Goal: Task Accomplishment & Management: Use online tool/utility

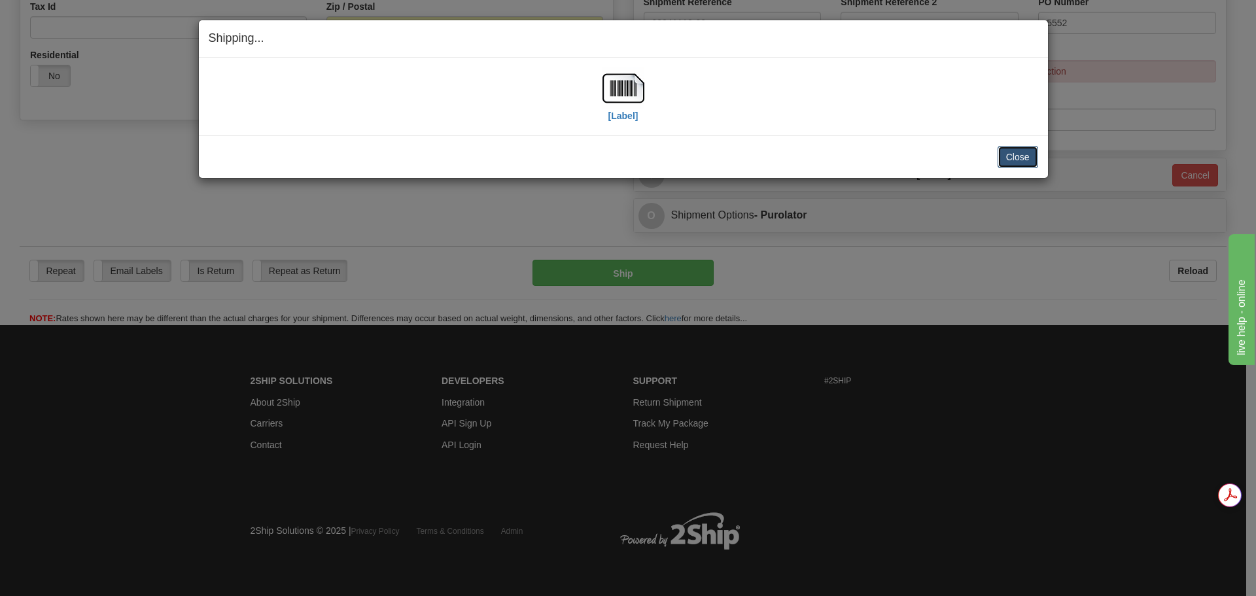
click at [1026, 157] on button "Close" at bounding box center [1018, 157] width 41 height 22
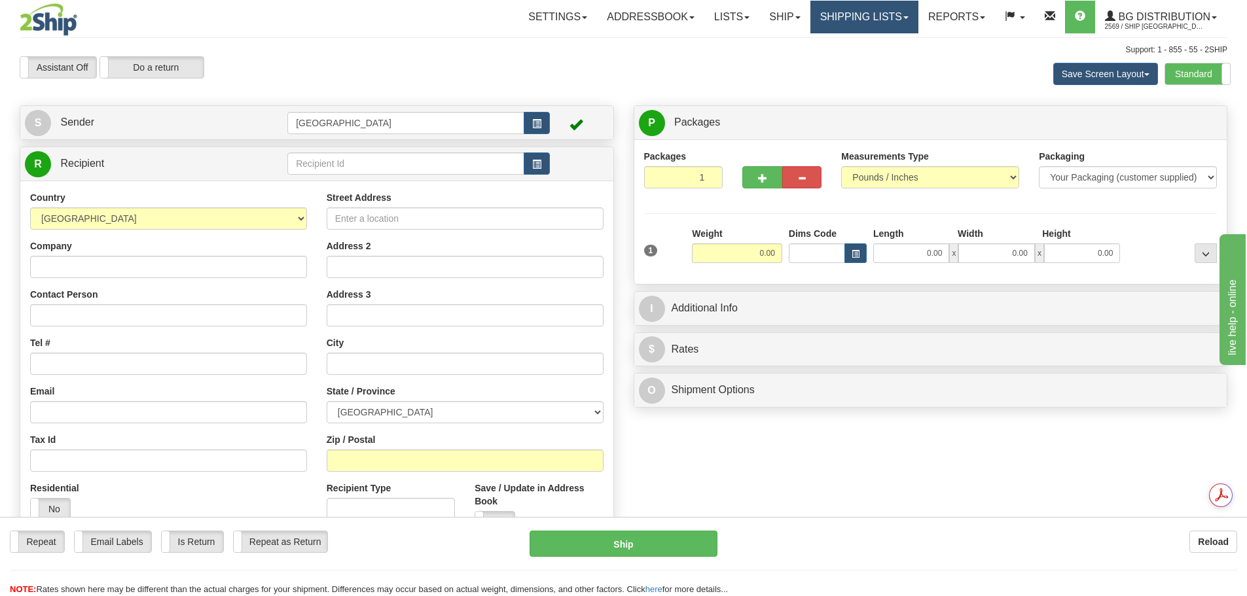
click at [880, 16] on link "Shipping lists" at bounding box center [864, 17] width 108 height 33
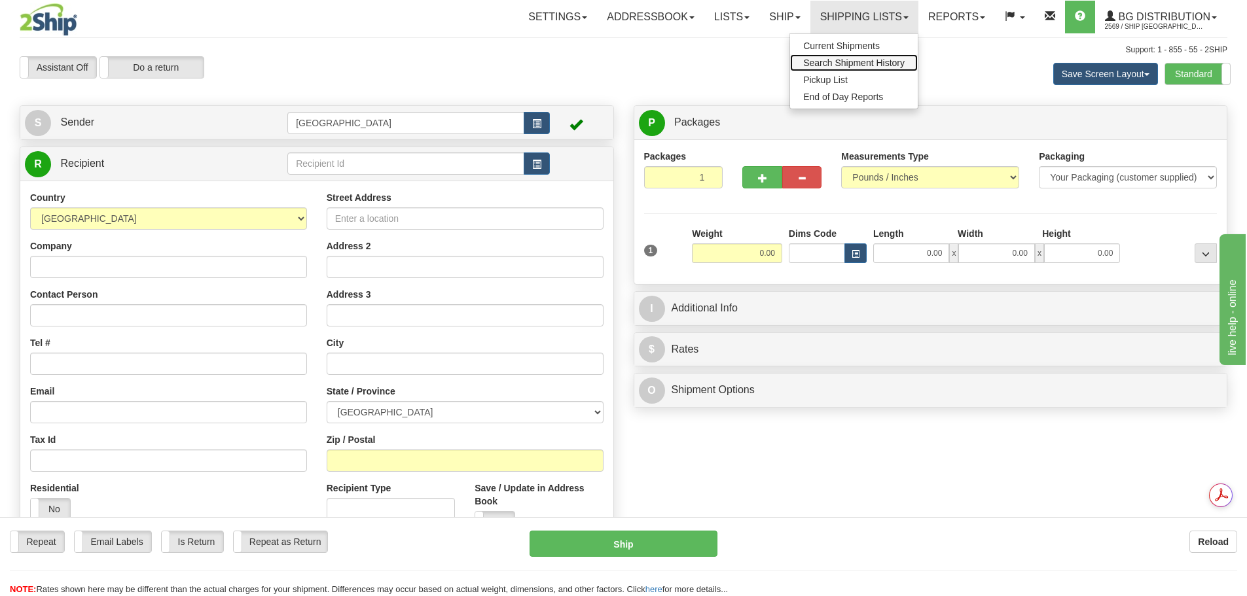
click at [862, 62] on span "Search Shipment History" at bounding box center [853, 63] width 101 height 10
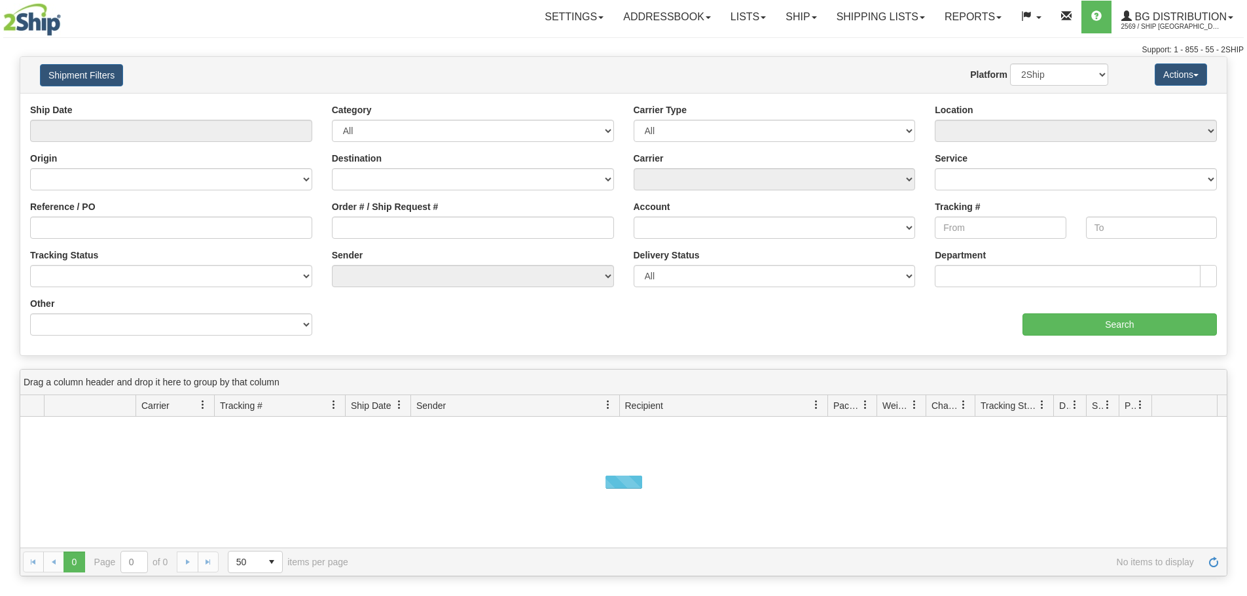
type input "From 10/05/2025 To 10/06/2025"
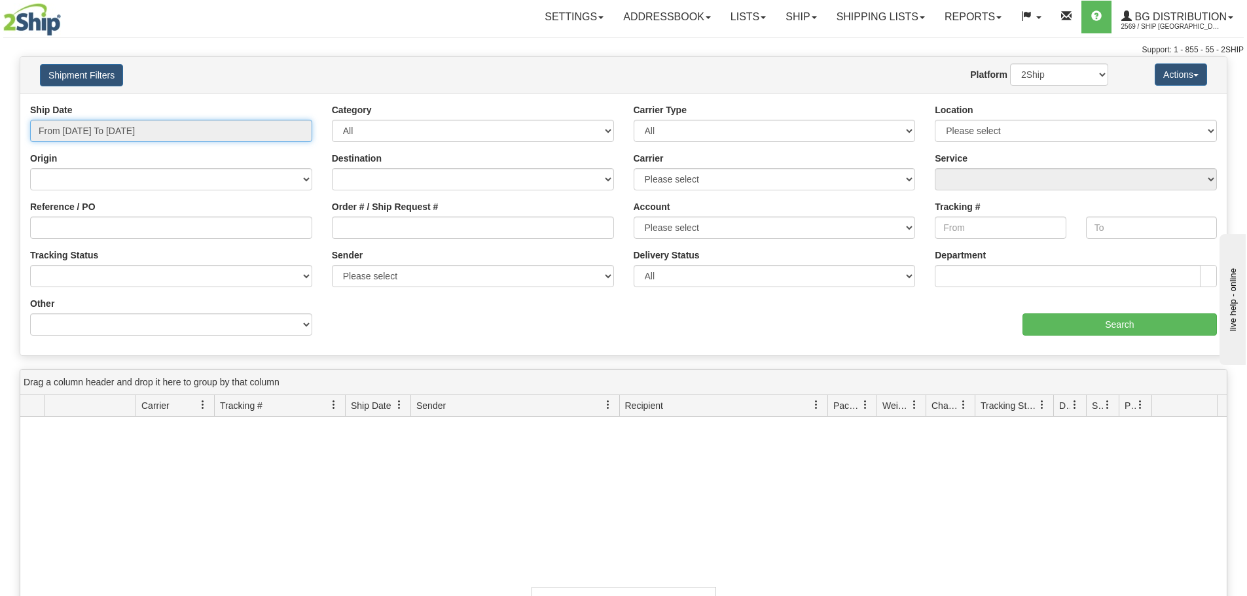
type input "10/06/2025"
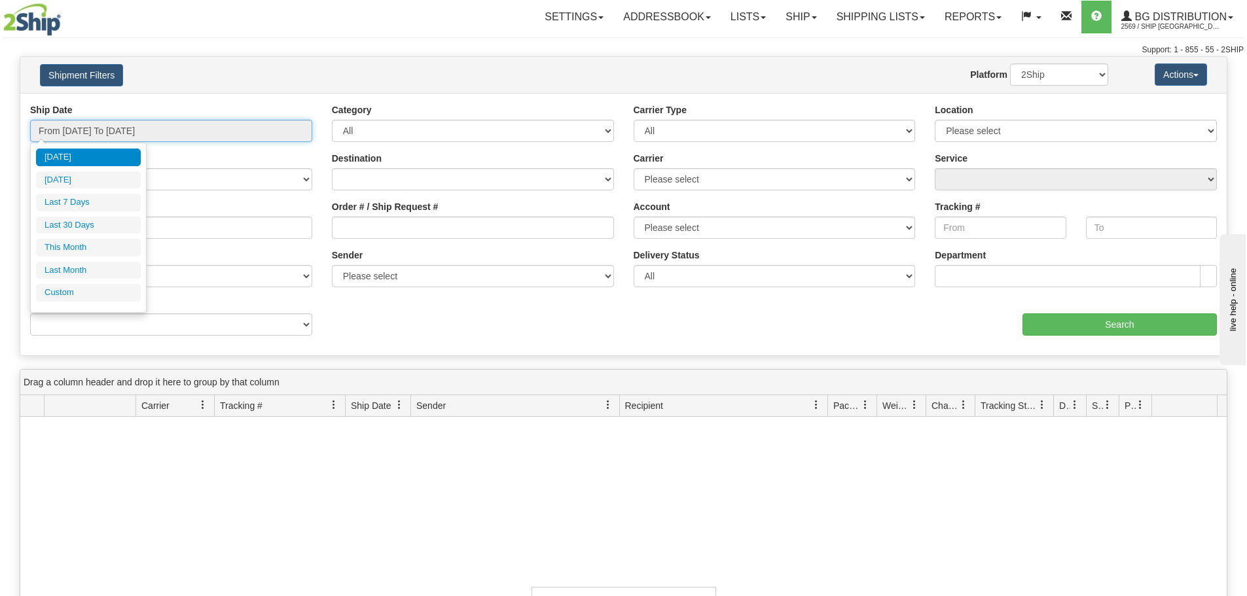
click at [124, 135] on input "From 10/05/2025 To 10/06/2025" at bounding box center [171, 131] width 282 height 22
type input "10/05/2025"
type input "09/30/2025"
type input "[DATE]"
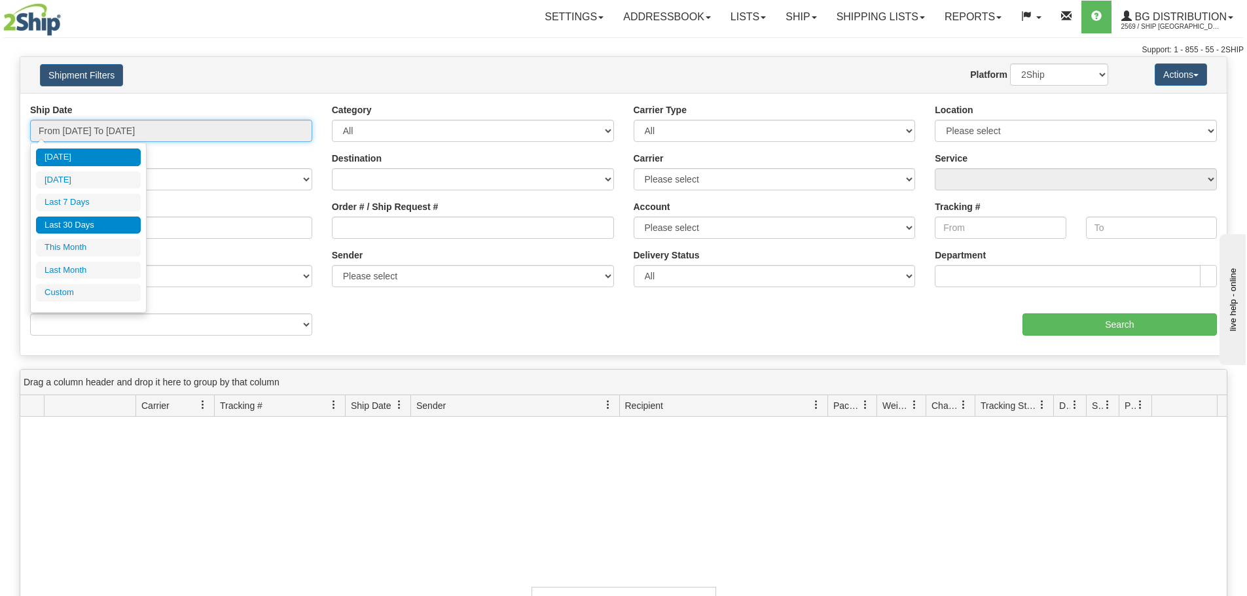
type input "10/01/2025"
type input "10/31/2025"
type input "[DATE]"
type input "09/01/2025"
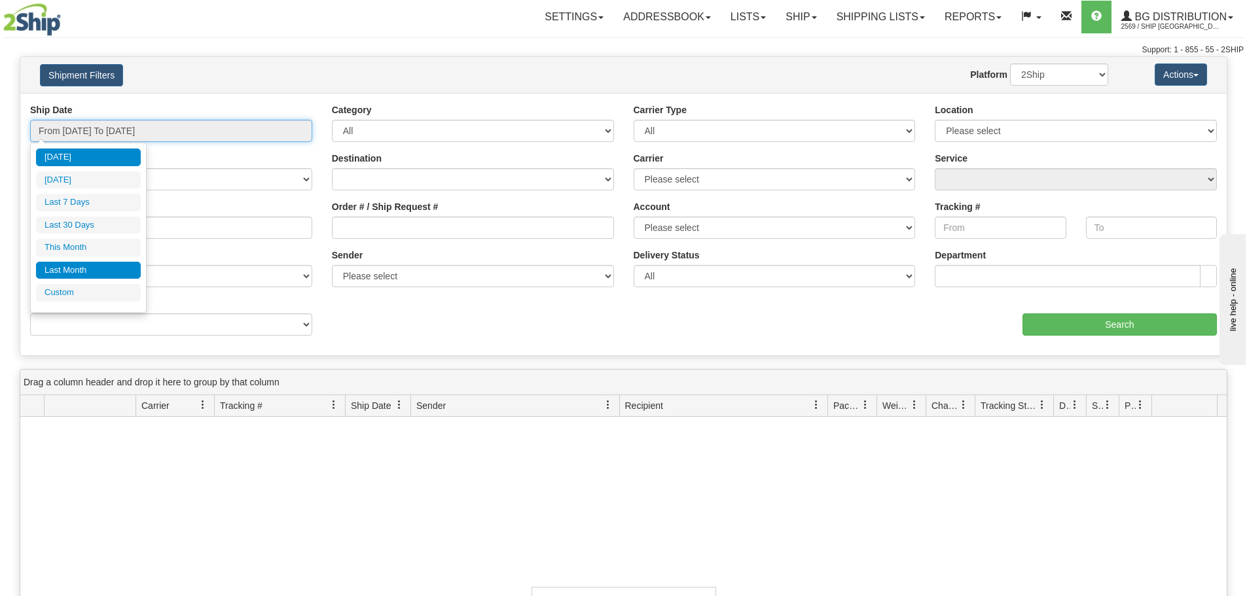
type input "09/30/2025"
type input "[DATE]"
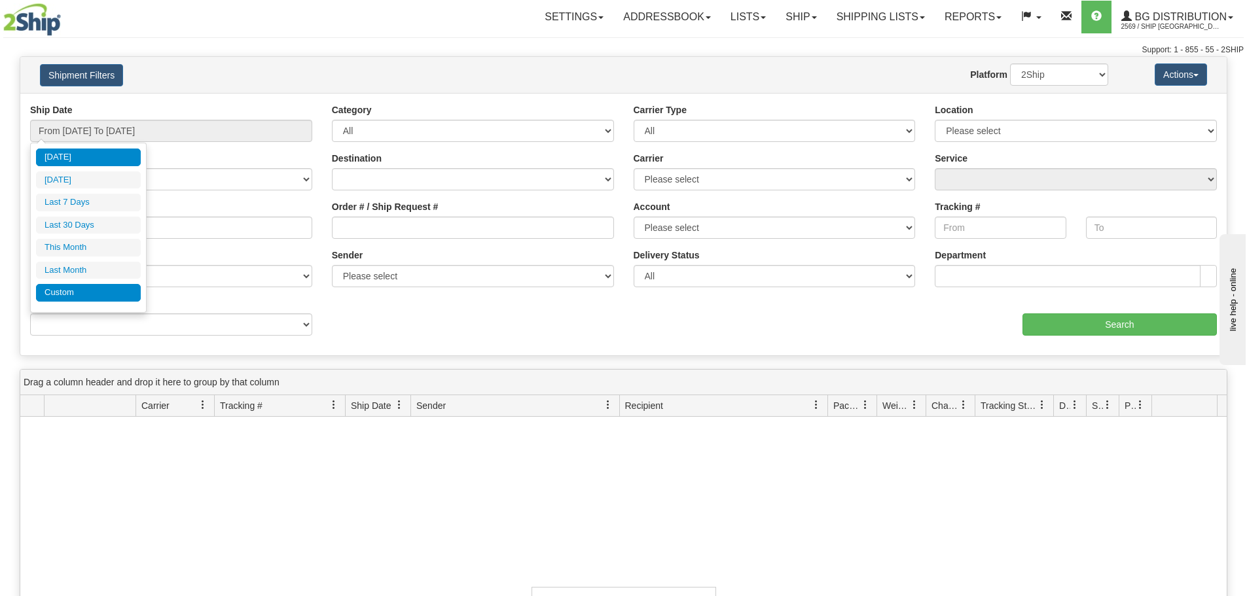
click at [101, 291] on li "Custom" at bounding box center [88, 293] width 105 height 18
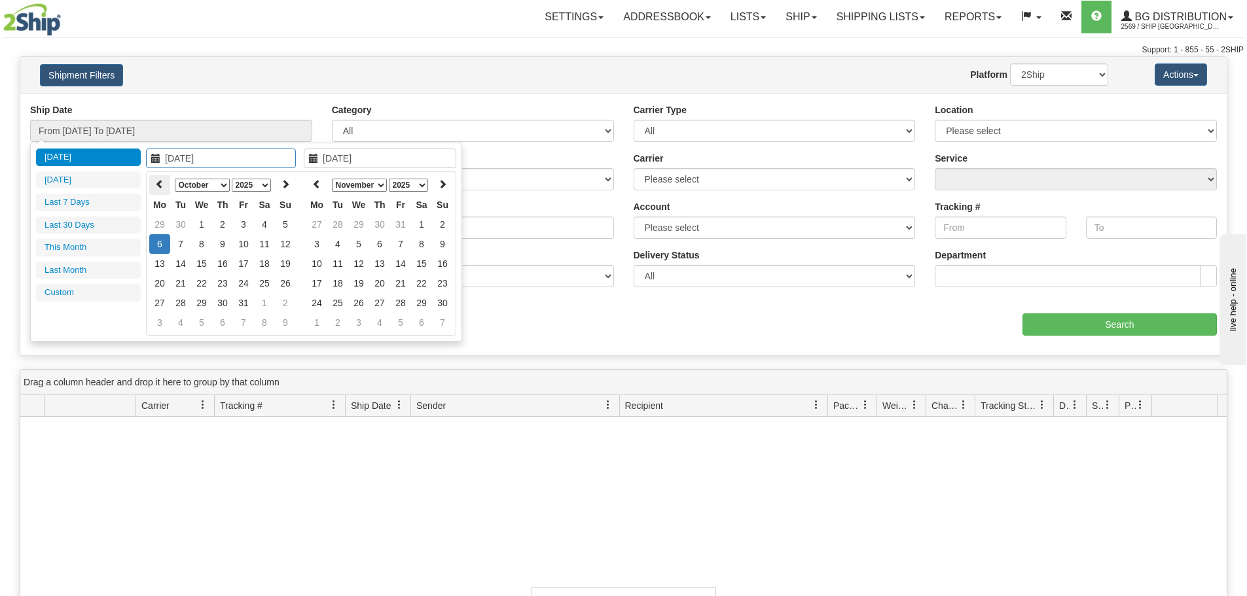
click at [158, 179] on icon at bounding box center [159, 183] width 9 height 9
type input "09/23/2025"
click at [187, 301] on td "23" at bounding box center [180, 303] width 21 height 20
click at [320, 177] on th at bounding box center [316, 185] width 21 height 20
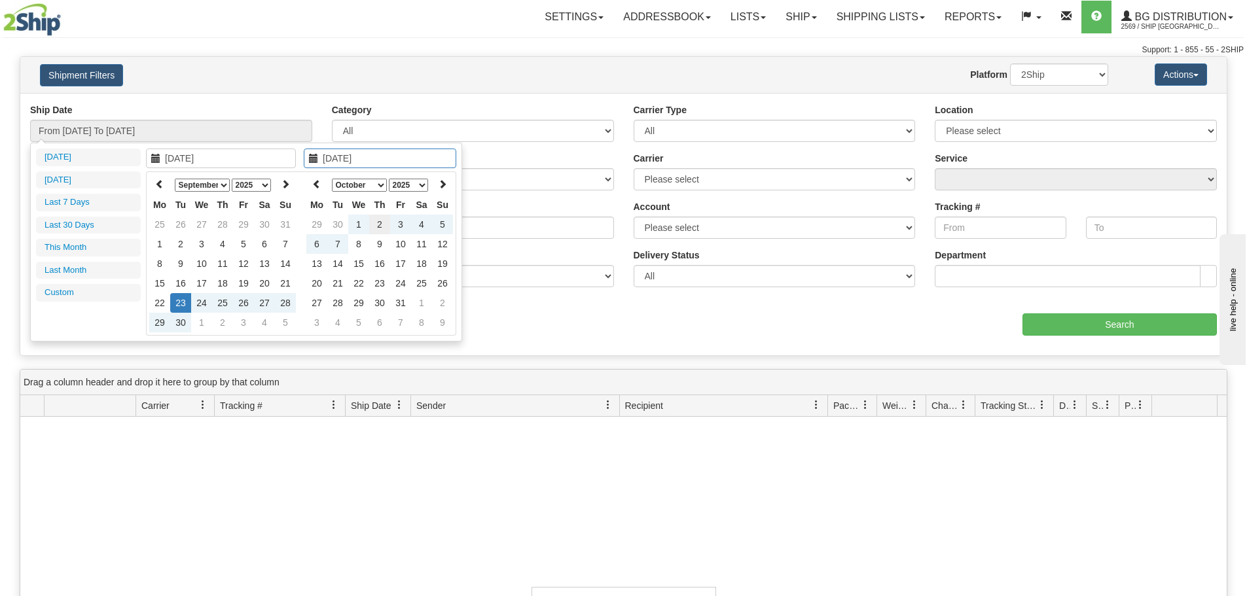
type input "10/02/2025"
click at [378, 227] on td "2" at bounding box center [379, 225] width 21 height 20
type input "From 09/23/2025 To 10/02/2025"
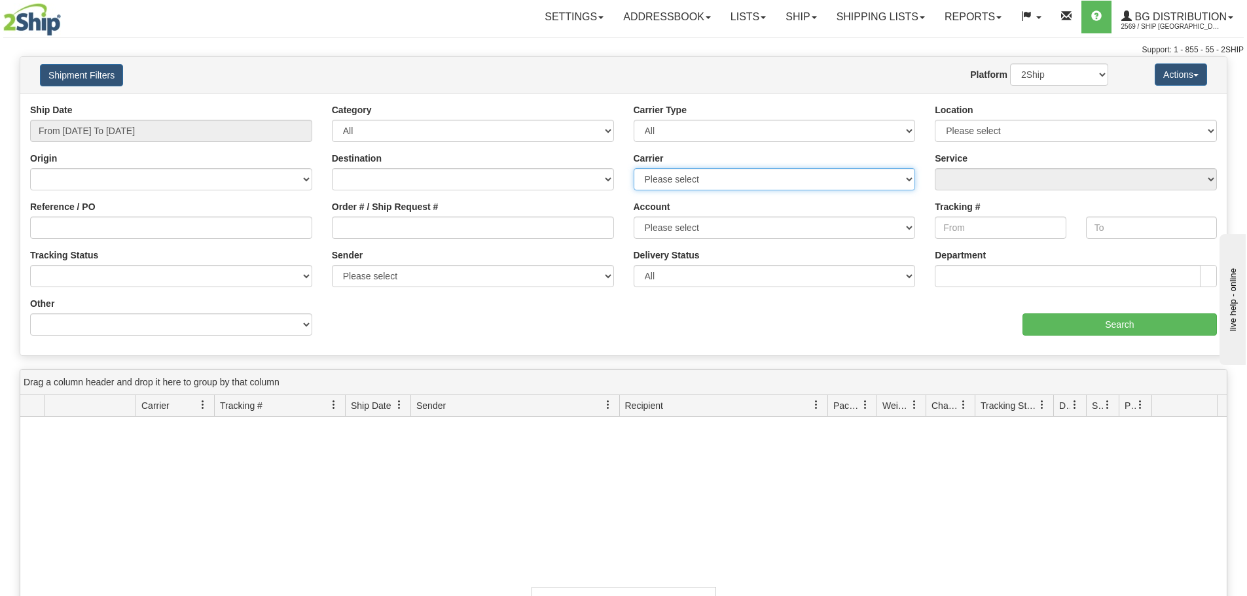
click at [703, 185] on select "Please select 2SHIP LTL 2Ship Today A&B Courier Ace Courier Canada Post Canpar …" at bounding box center [774, 179] width 282 height 22
select select "11"
click at [633, 168] on select "Please select 2SHIP LTL 2Ship Today A&B Courier Ace Courier Canada Post Canpar …" at bounding box center [774, 179] width 282 height 22
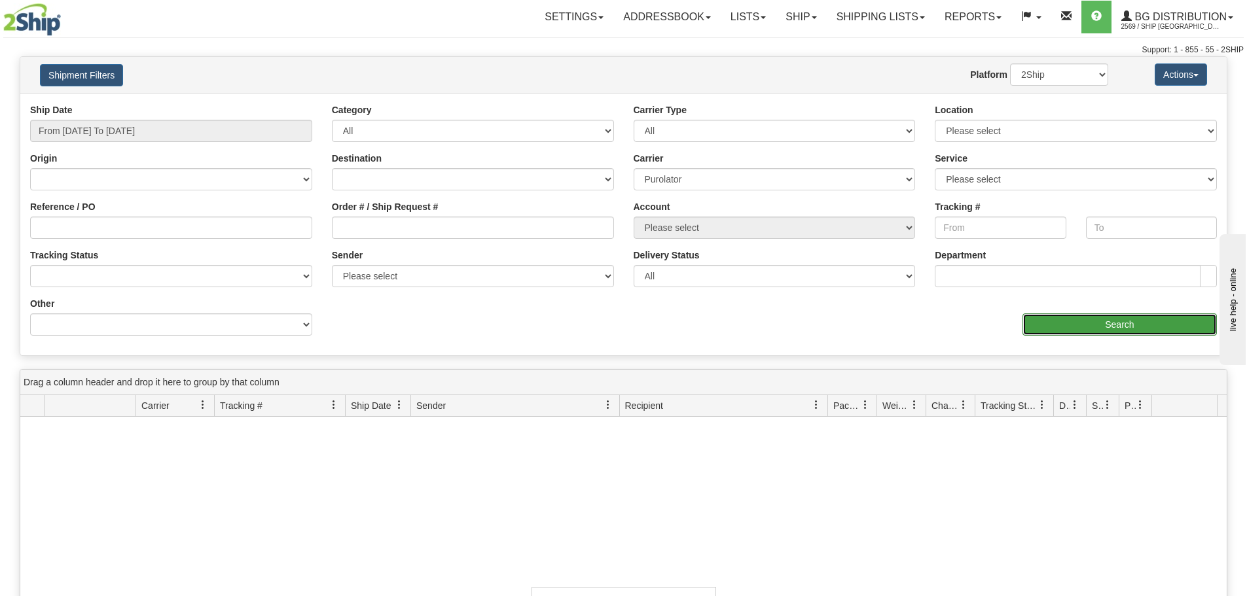
click at [1082, 330] on input "Search" at bounding box center [1119, 324] width 194 height 22
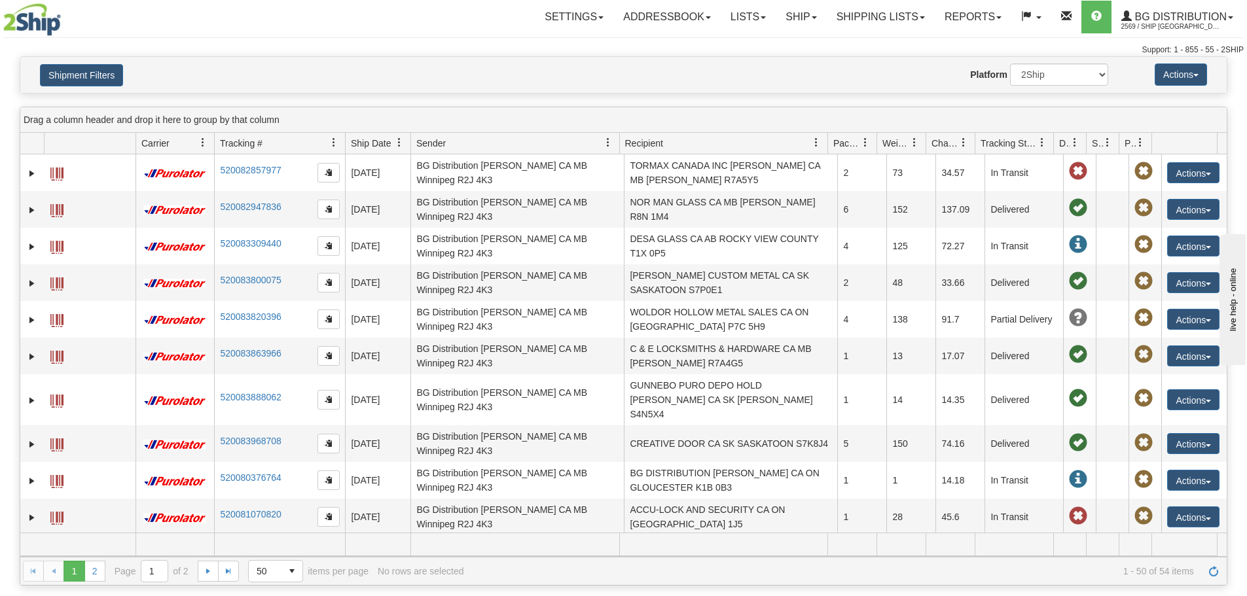
click at [367, 139] on span "Ship Date" at bounding box center [371, 143] width 40 height 13
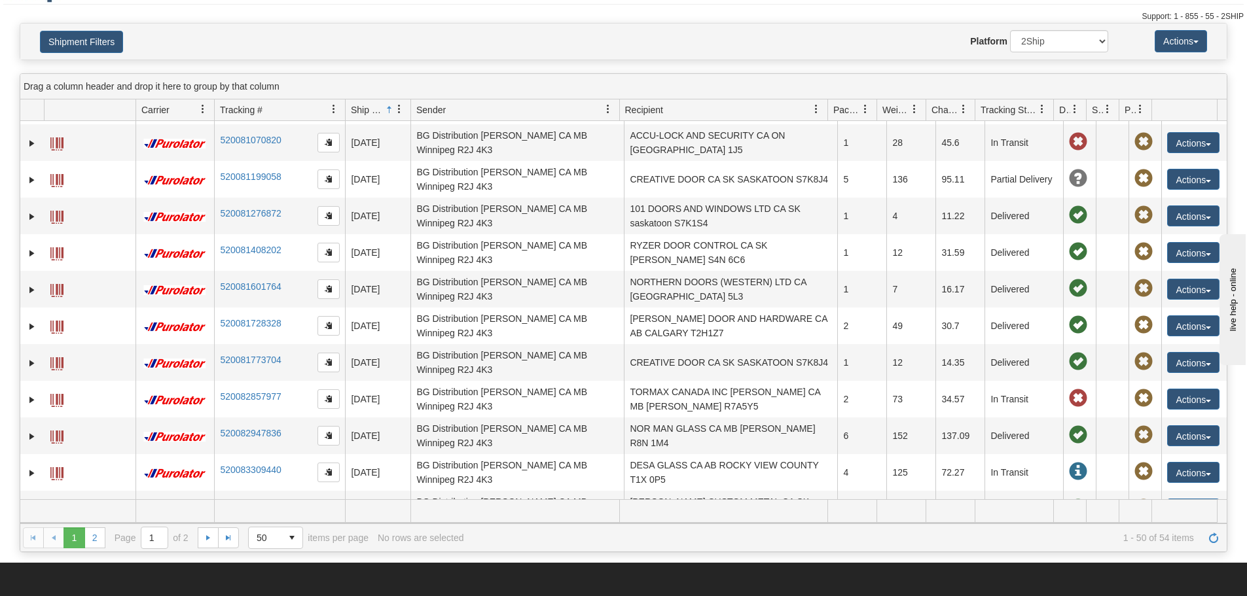
scroll to position [65, 0]
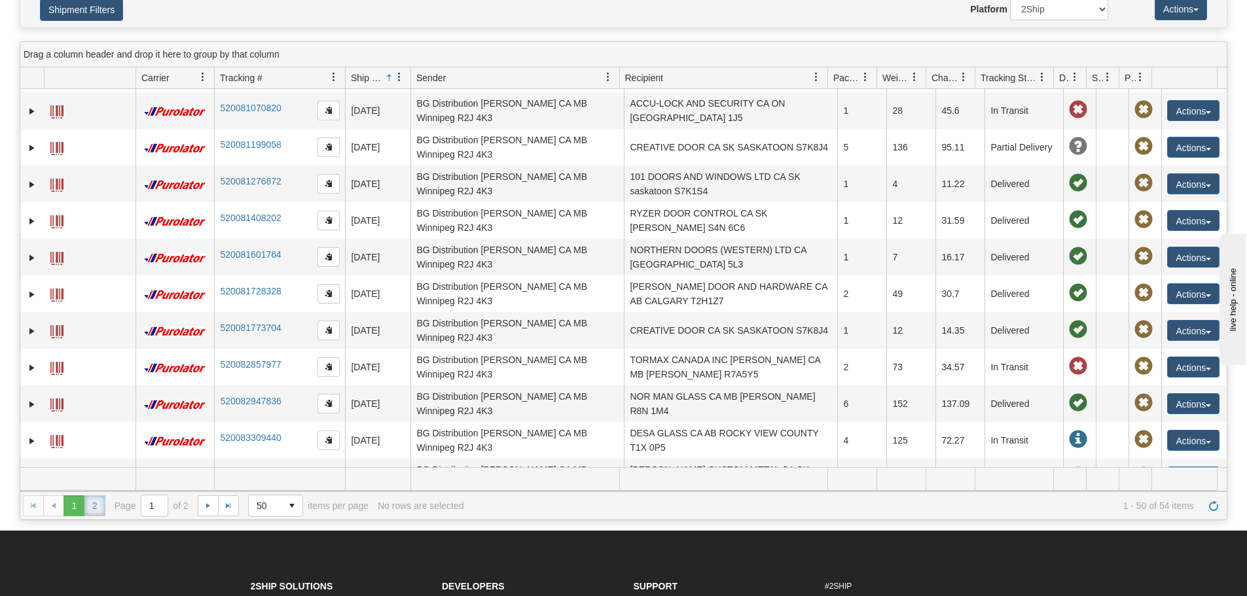
click at [95, 513] on link "2" at bounding box center [94, 505] width 21 height 21
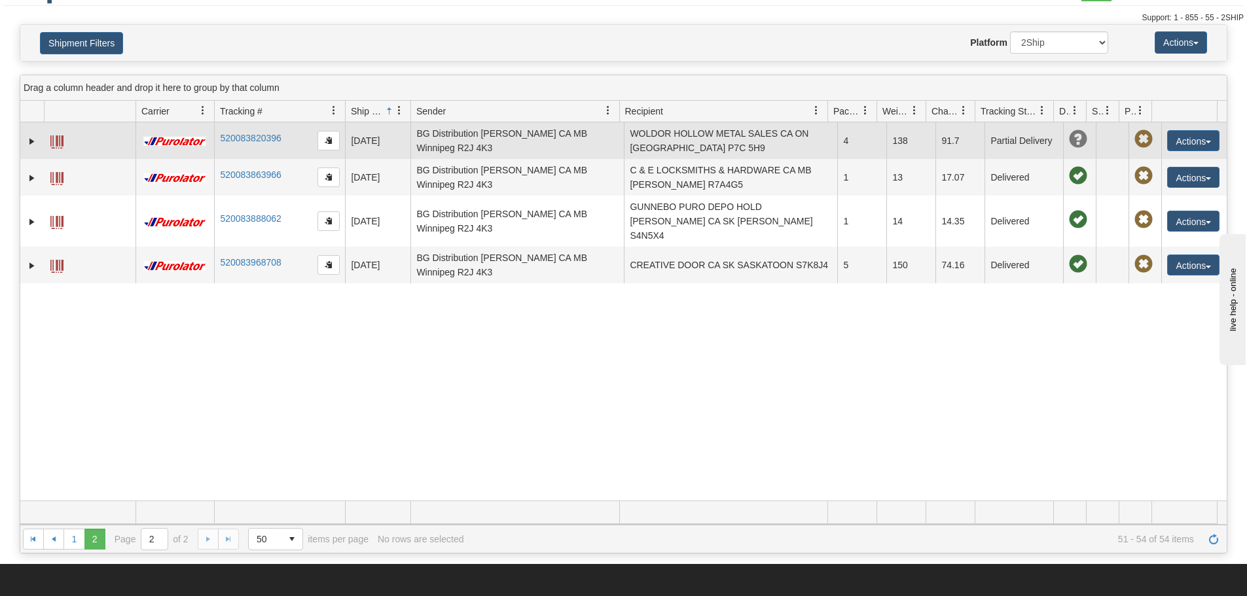
scroll to position [0, 0]
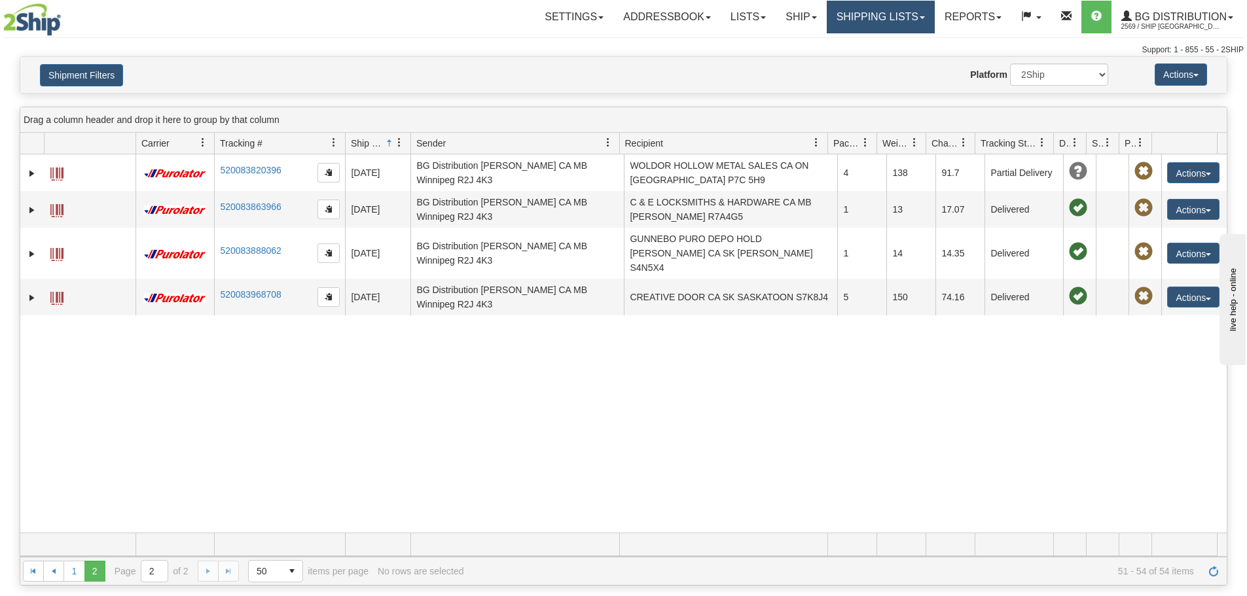
click at [885, 23] on link "Shipping lists" at bounding box center [881, 17] width 108 height 33
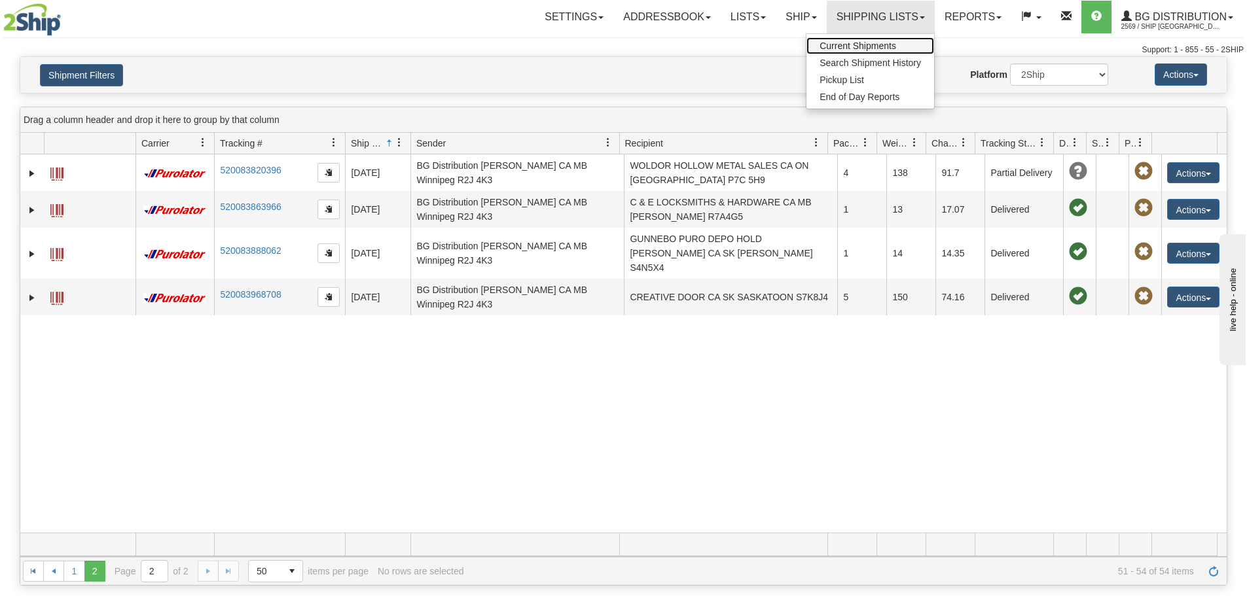
click at [862, 41] on span "Current Shipments" at bounding box center [857, 46] width 77 height 10
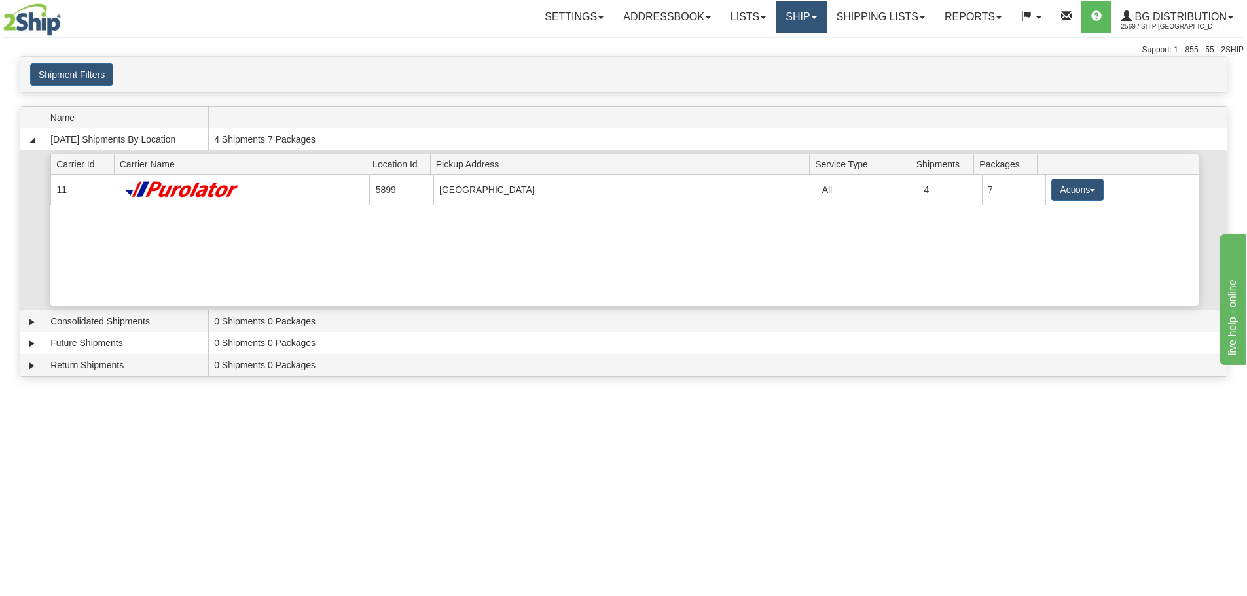
click at [793, 10] on link "Ship" at bounding box center [800, 17] width 50 height 33
click at [792, 51] on link "Ship Screen" at bounding box center [773, 45] width 103 height 17
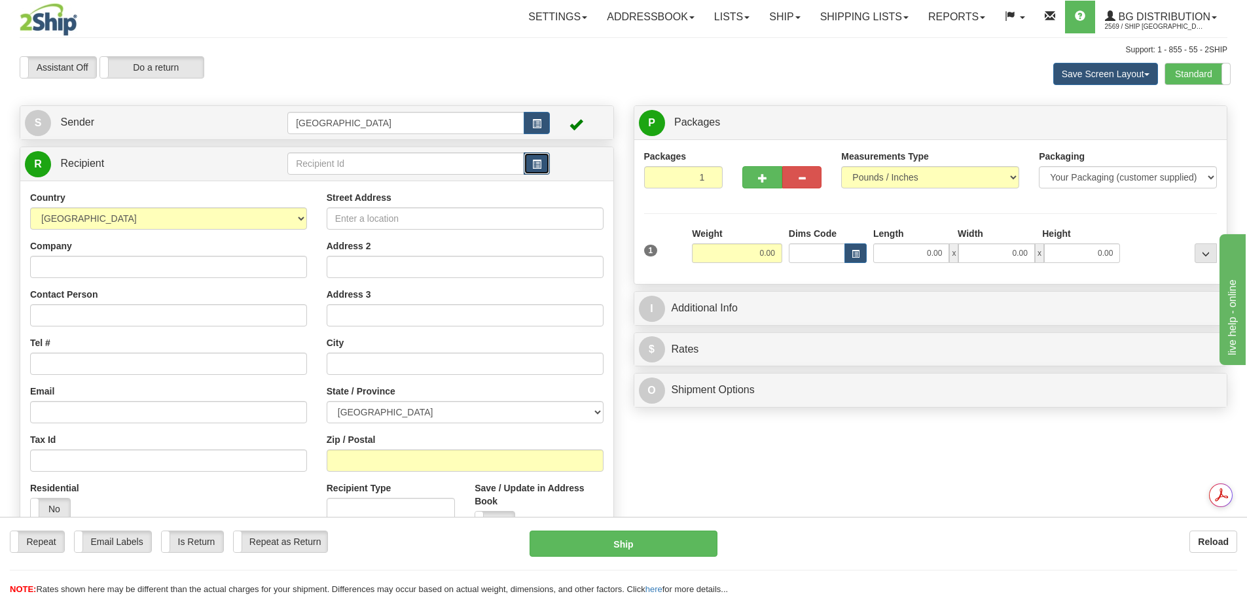
click at [538, 162] on span "button" at bounding box center [536, 164] width 9 height 9
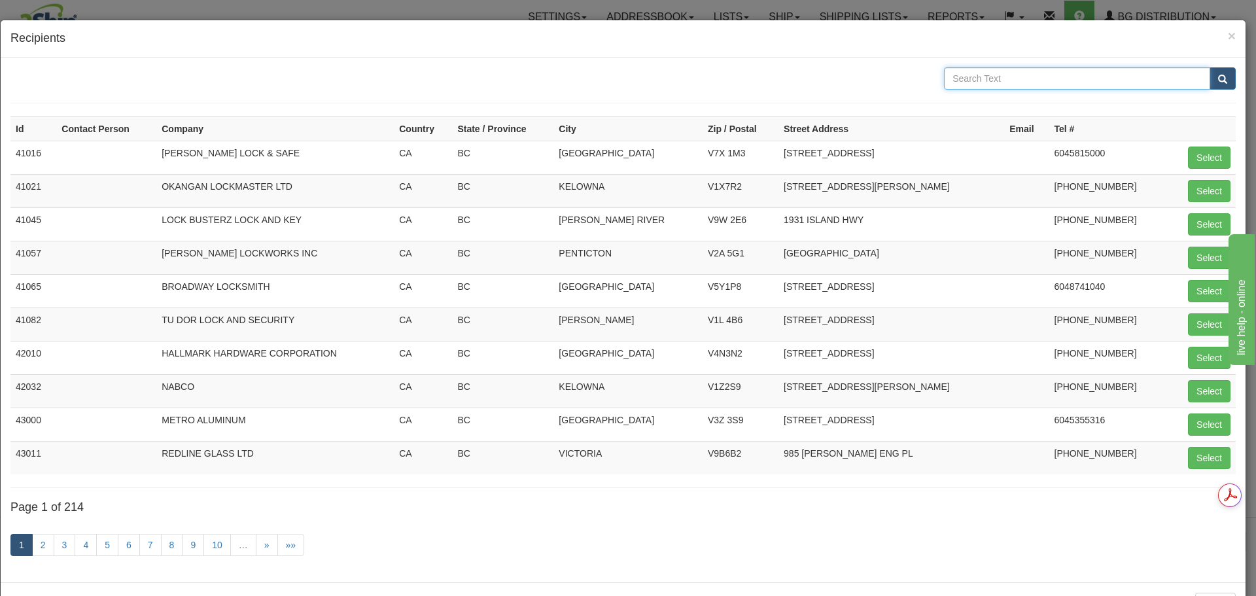
click at [1012, 81] on input "text" at bounding box center [1077, 78] width 266 height 22
type input "precision auto"
click at [1210, 67] on button "submit" at bounding box center [1223, 78] width 26 height 22
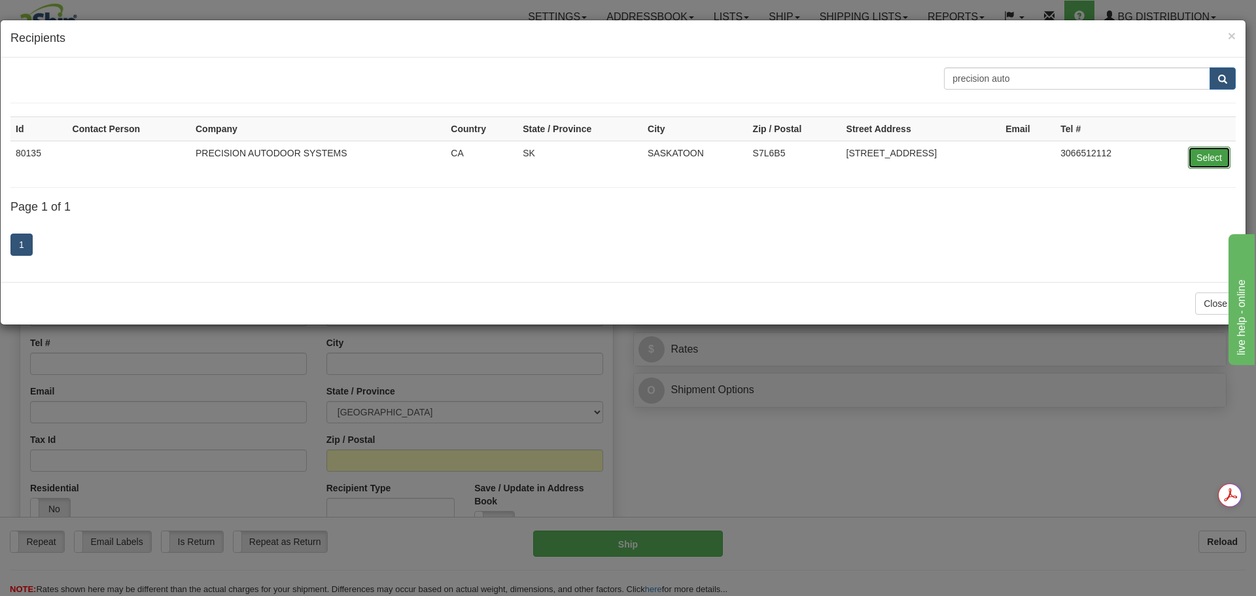
click at [1215, 163] on button "Select" at bounding box center [1209, 158] width 43 height 22
type input "80135"
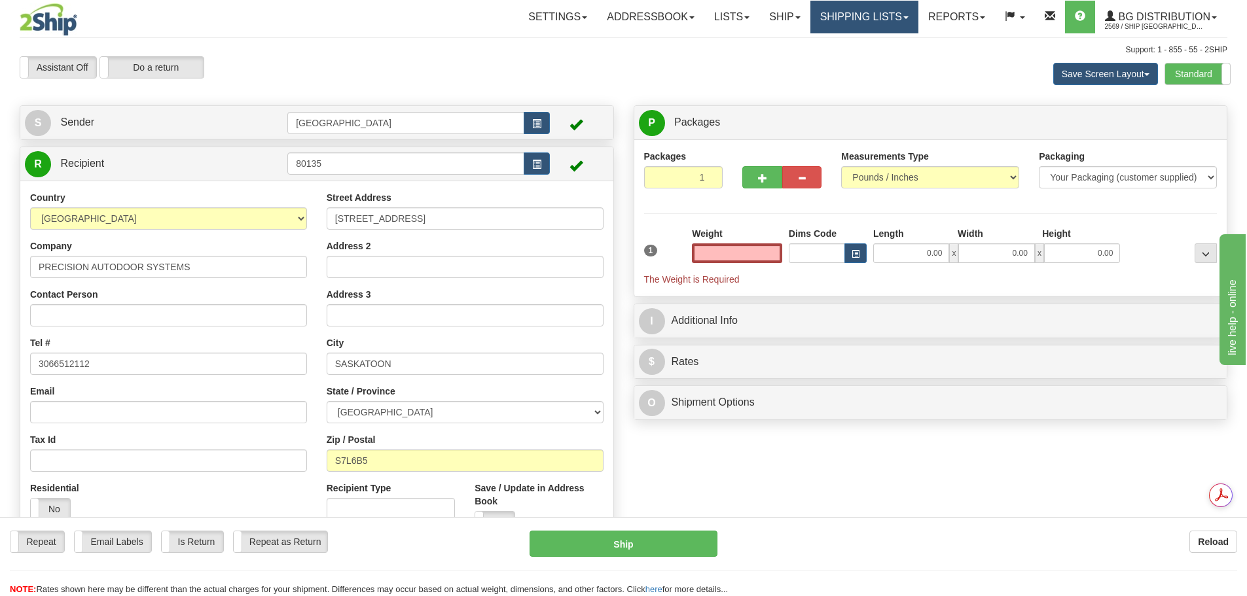
type input "0.00"
